Goal: Task Accomplishment & Management: Manage account settings

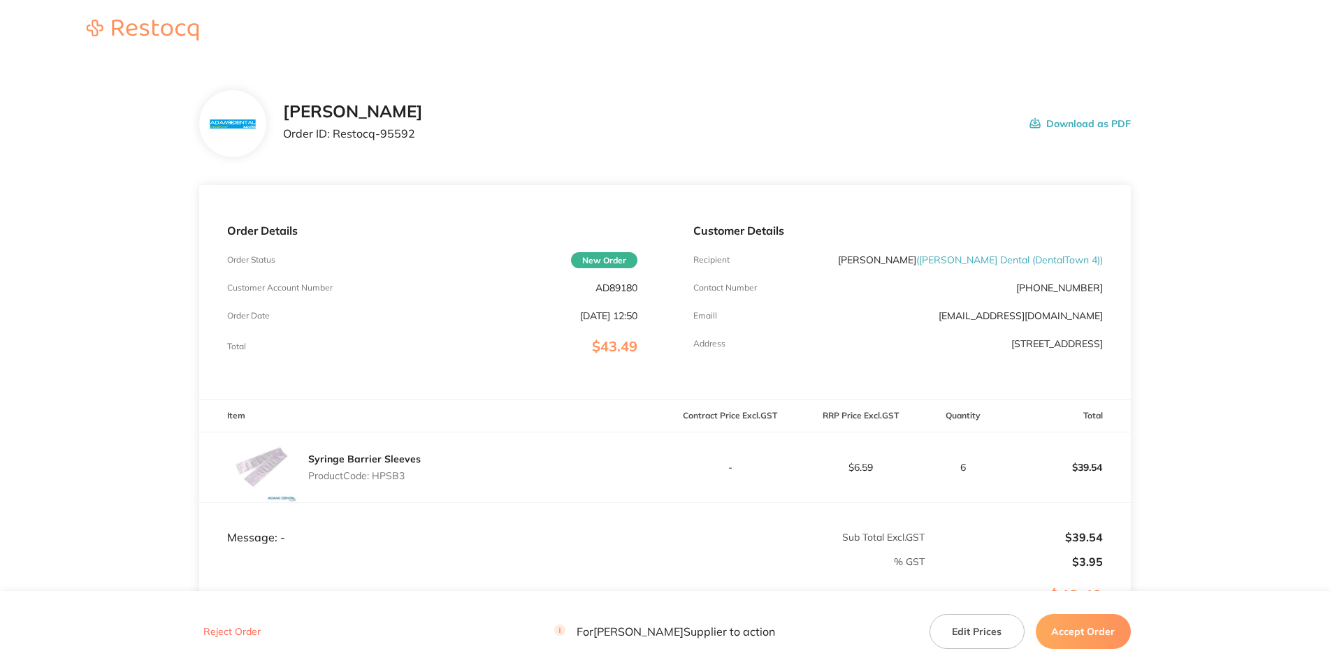
click at [622, 294] on p "AD89180" at bounding box center [617, 287] width 42 height 11
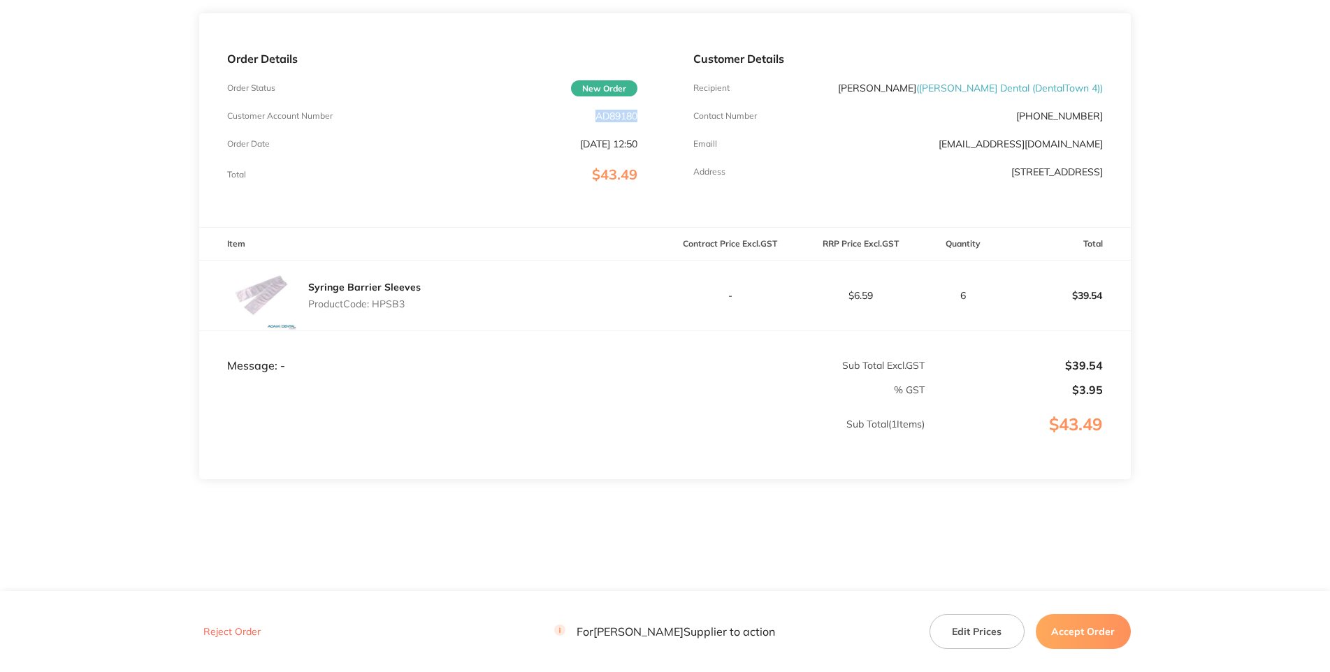
click at [35, 352] on main "[PERSON_NAME] Dental Order ID: Restocq- 95592 Download as PDF Order Details Ord…" at bounding box center [665, 240] width 1330 height 701
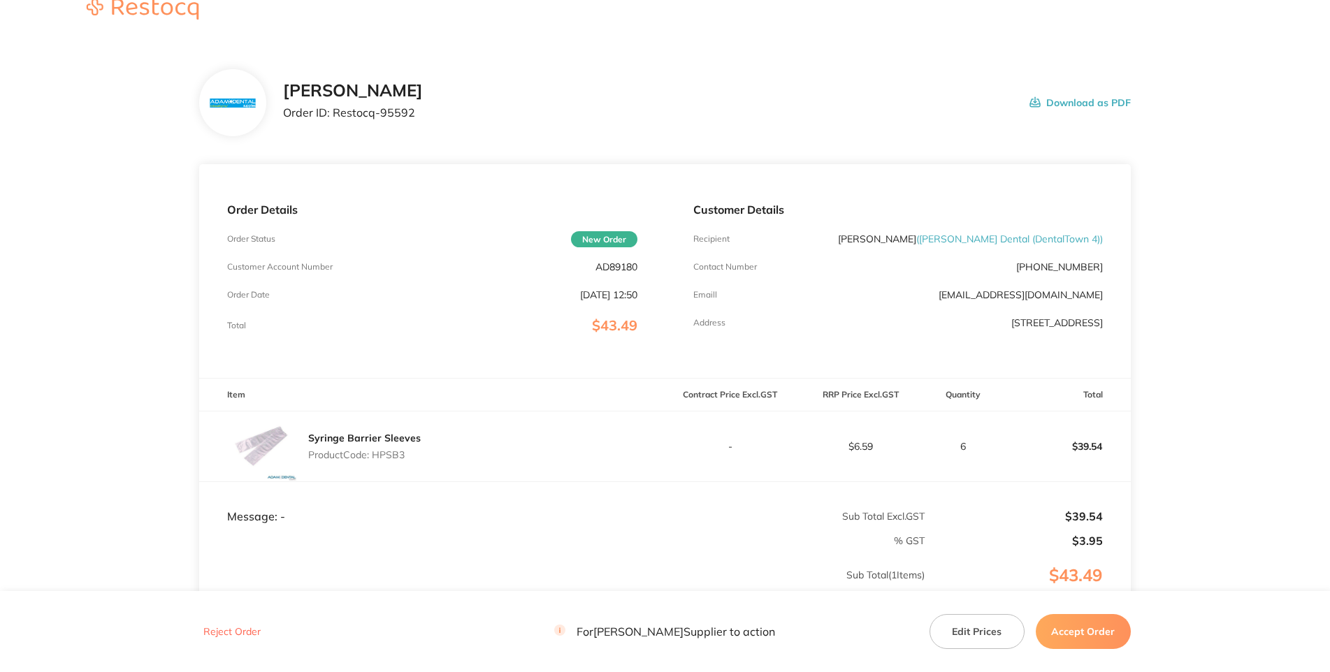
click at [621, 273] on p "AD89180" at bounding box center [617, 266] width 42 height 11
click at [620, 273] on p "AD89180" at bounding box center [617, 266] width 42 height 11
click at [394, 461] on p "Product Code: HPSB3" at bounding box center [364, 454] width 113 height 11
click at [615, 273] on p "AD89180" at bounding box center [617, 266] width 42 height 11
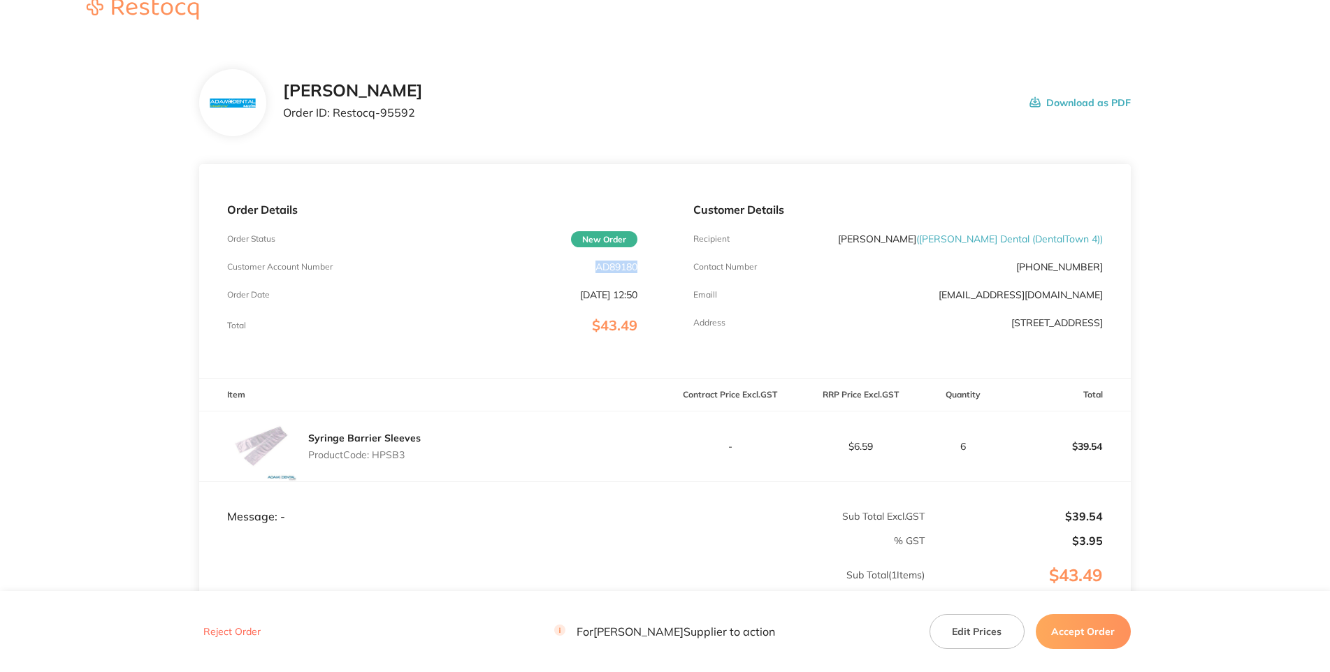
click at [616, 273] on p "AD89180" at bounding box center [617, 266] width 42 height 11
click at [406, 461] on p "Product Code: HPSB3" at bounding box center [364, 454] width 113 height 11
click at [401, 461] on p "Product Code: HPSB3" at bounding box center [364, 454] width 113 height 11
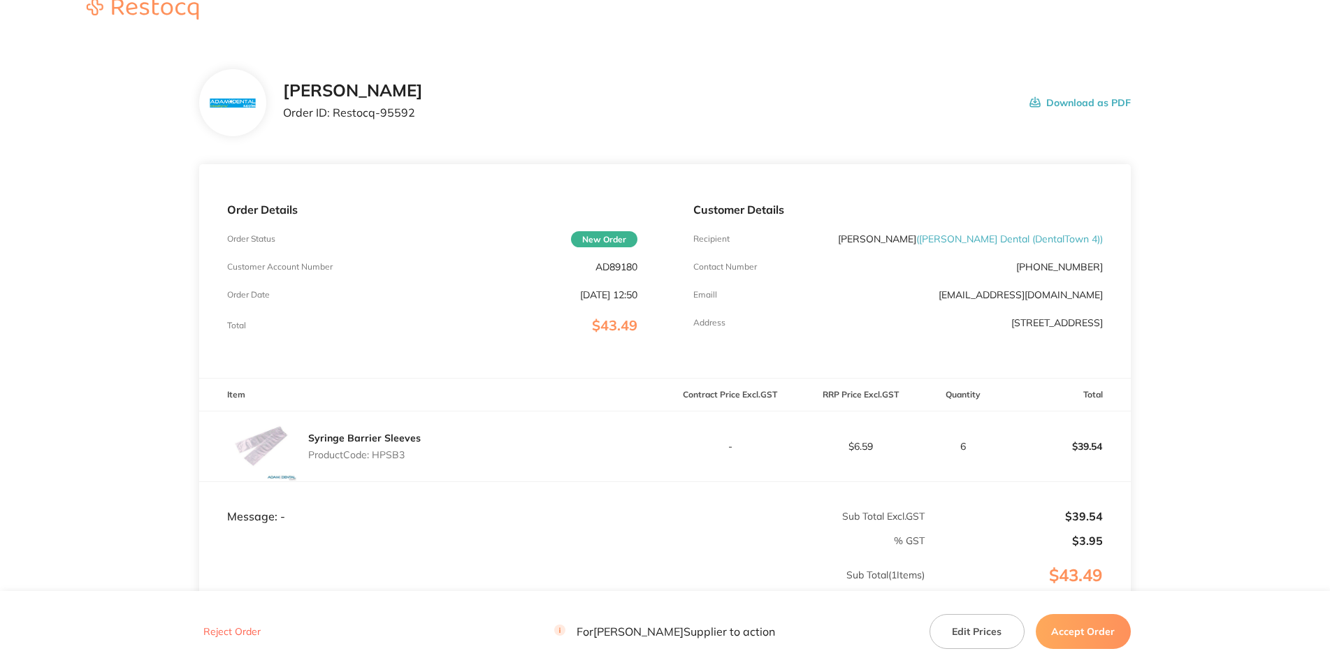
click at [397, 461] on p "Product Code: HPSB3" at bounding box center [364, 454] width 113 height 11
click at [621, 301] on p "[DATE] 12:50" at bounding box center [608, 294] width 57 height 11
drag, startPoint x: 354, startPoint y: 170, endPoint x: 273, endPoint y: 165, distance: 81.2
click at [283, 119] on p "Order ID: Restocq- 95592" at bounding box center [353, 112] width 140 height 13
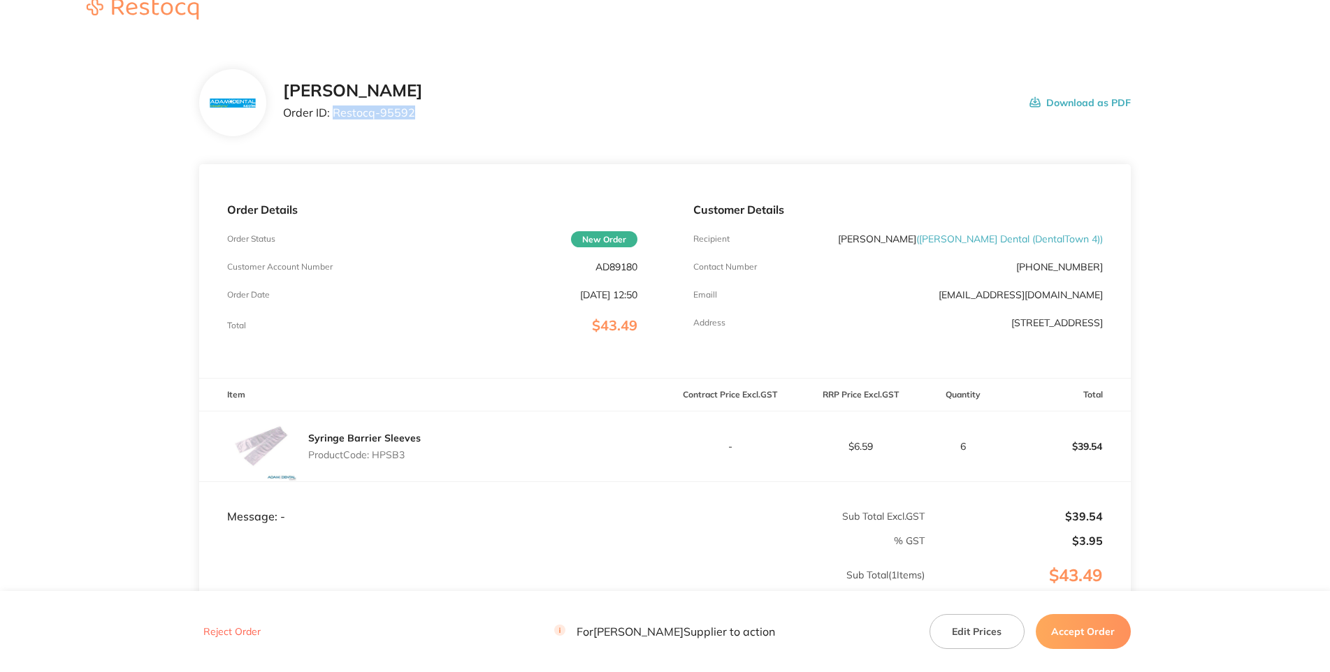
click at [423, 101] on h2 "[PERSON_NAME]" at bounding box center [353, 91] width 140 height 20
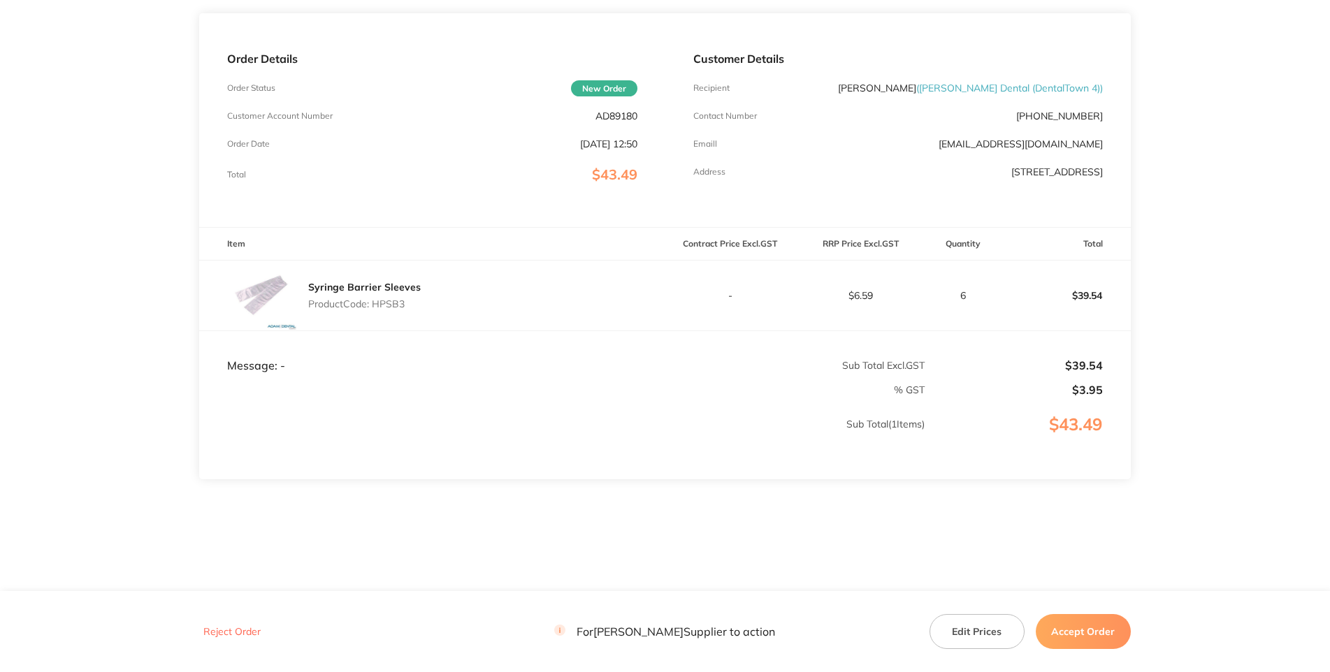
click at [1074, 633] on button "Accept Order" at bounding box center [1083, 631] width 95 height 35
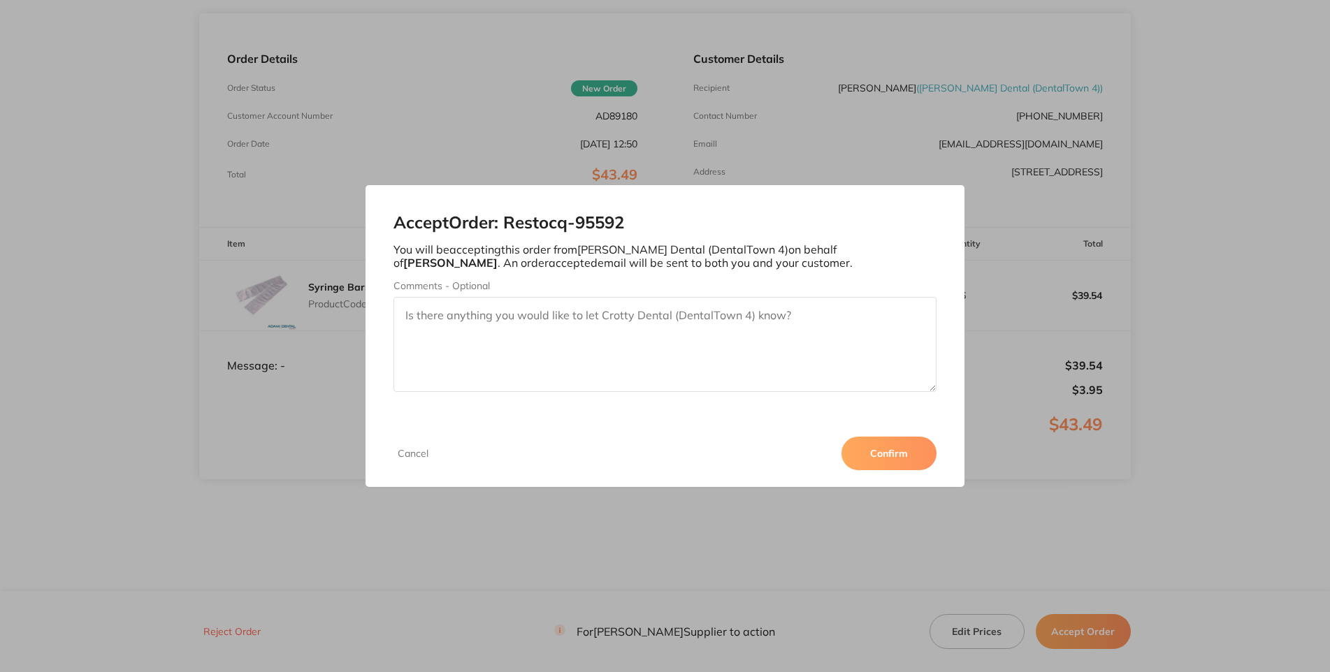
click at [937, 470] on button "Confirm" at bounding box center [889, 454] width 95 height 34
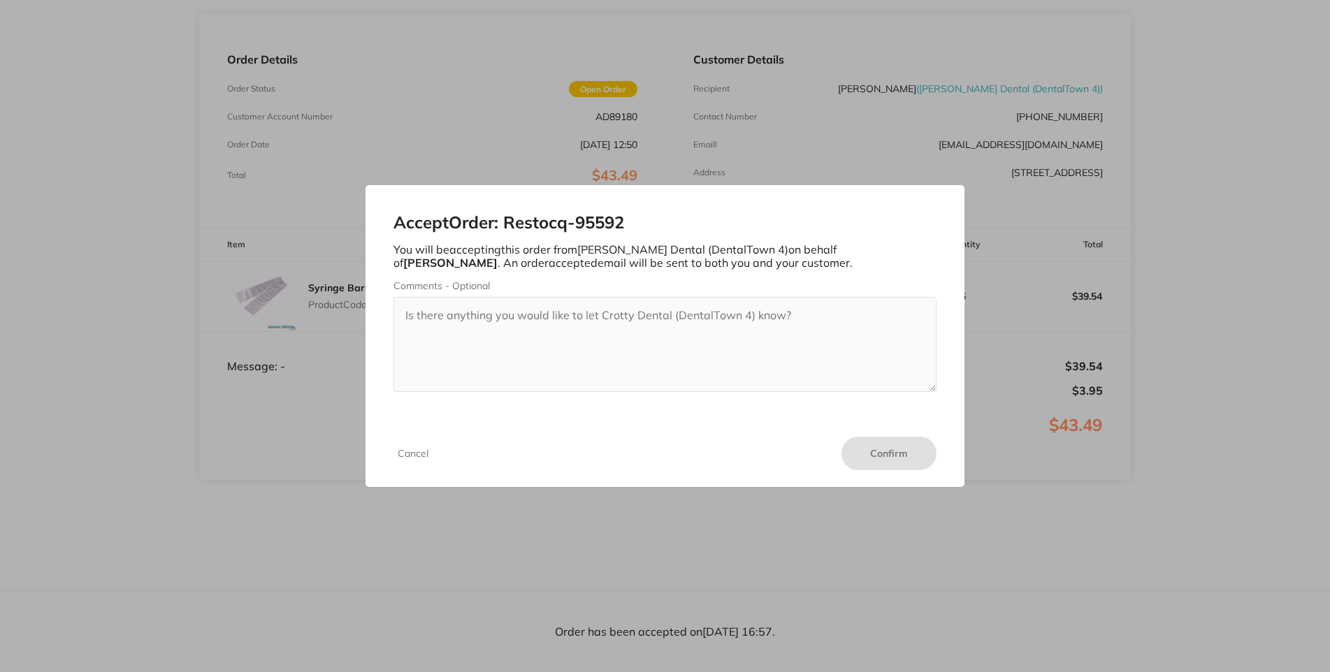
scroll to position [0, 0]
